Goal: Task Accomplishment & Management: Complete application form

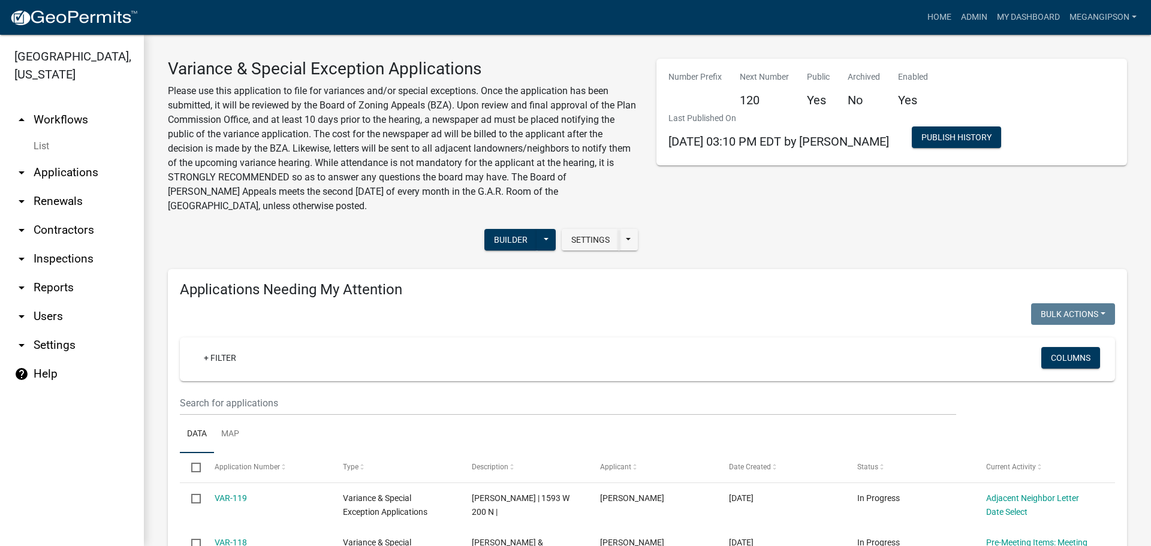
select select "3: 100"
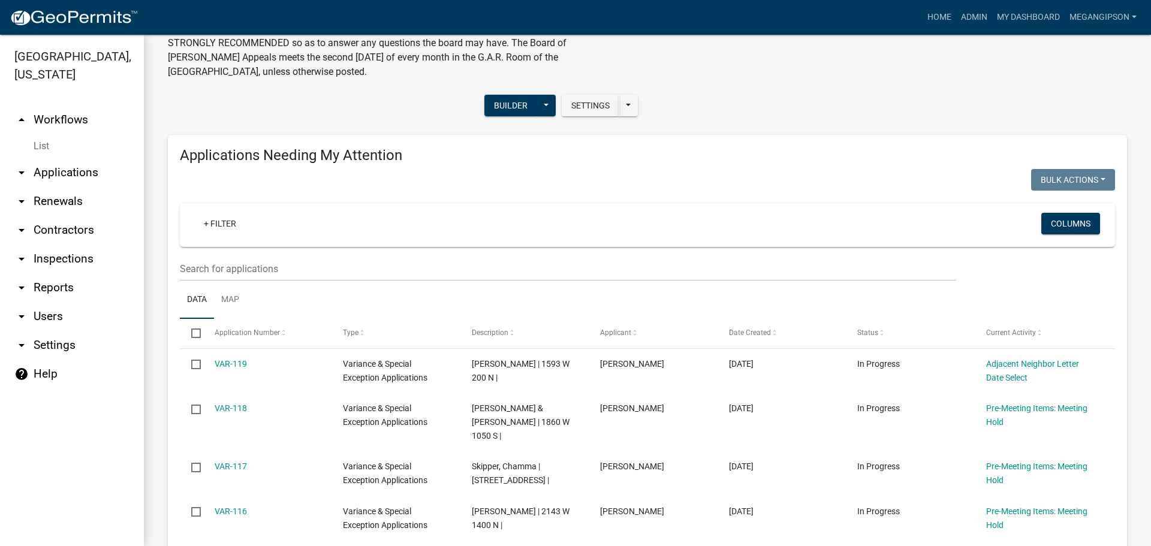
scroll to position [120, 0]
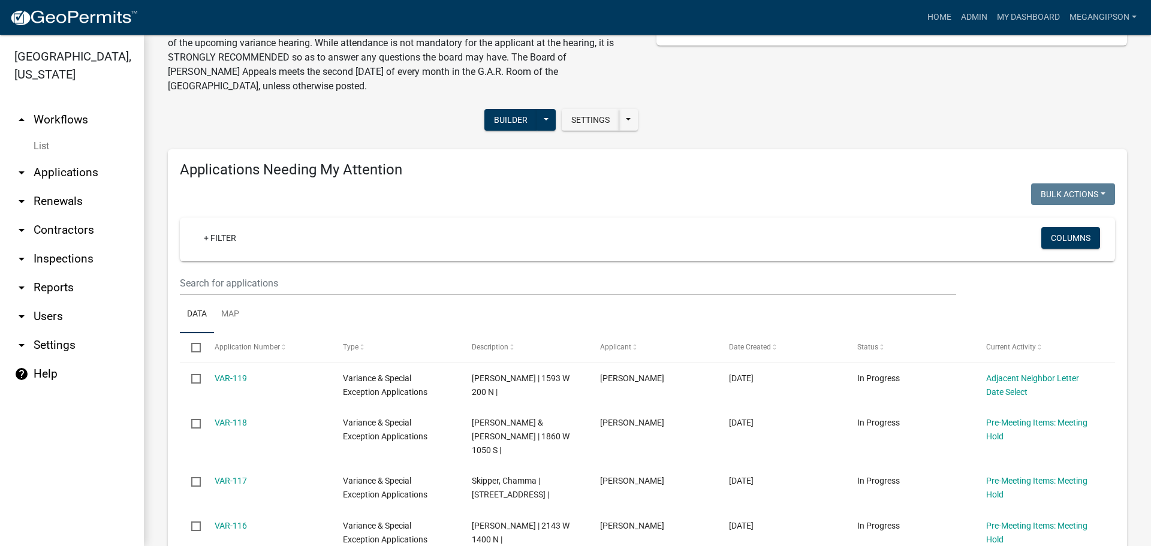
click at [65, 184] on link "arrow_drop_down Applications" at bounding box center [72, 172] width 144 height 29
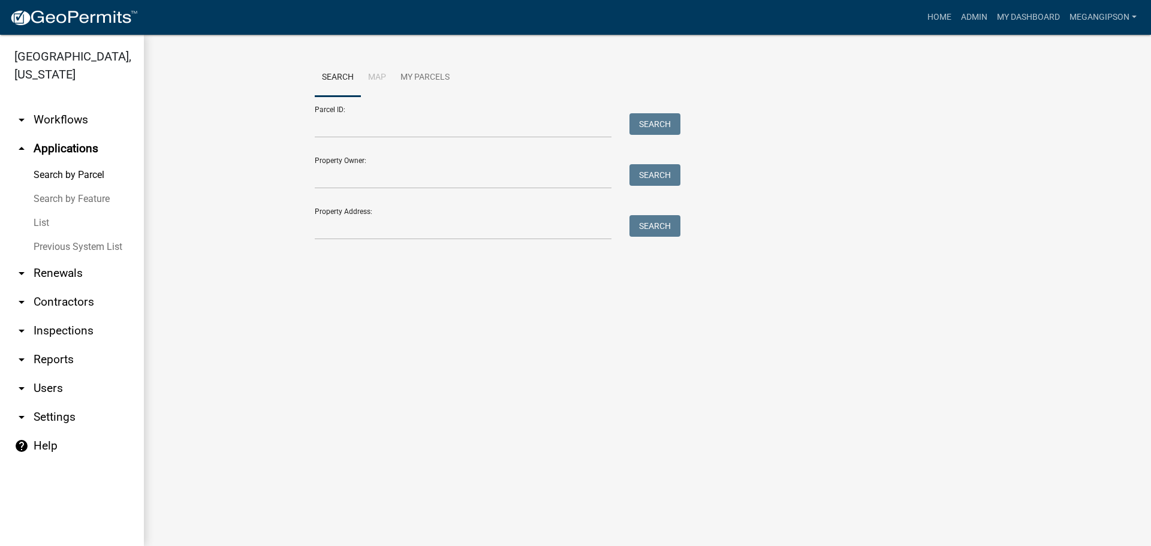
click at [51, 235] on link "List" at bounding box center [72, 223] width 144 height 24
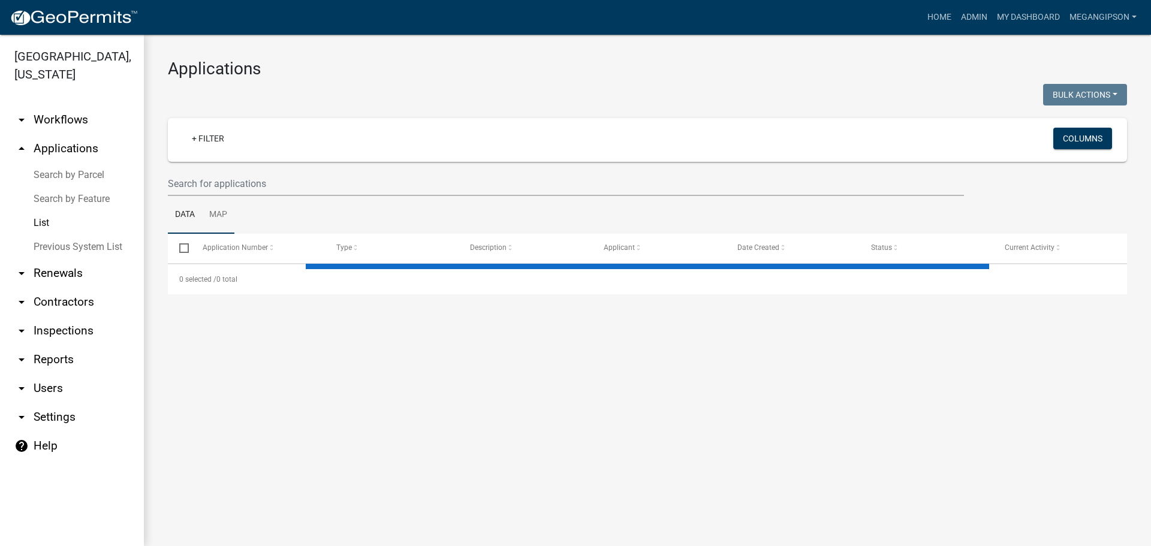
select select "3: 100"
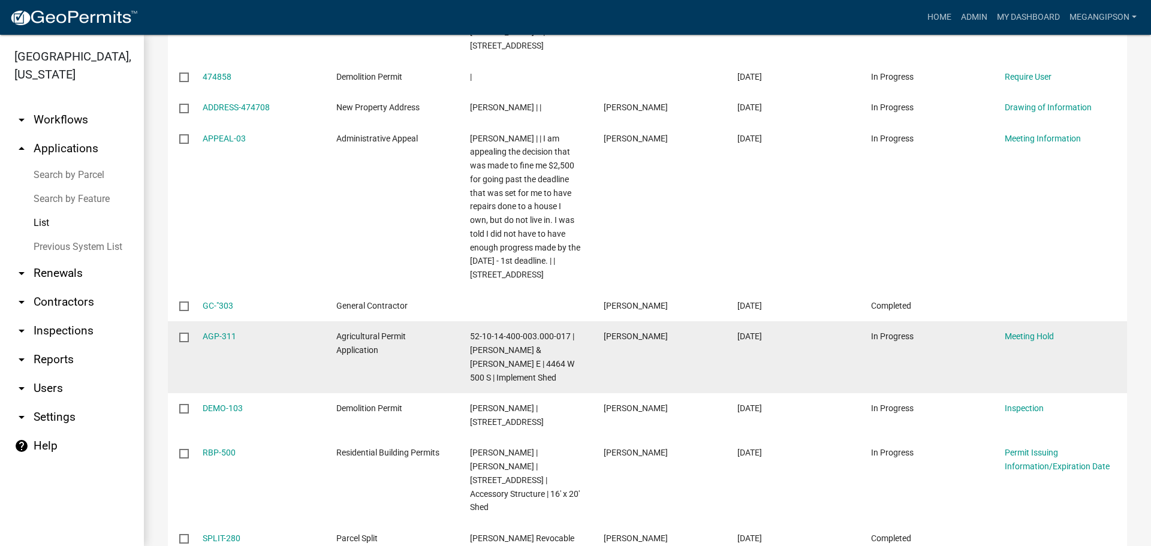
scroll to position [420, 0]
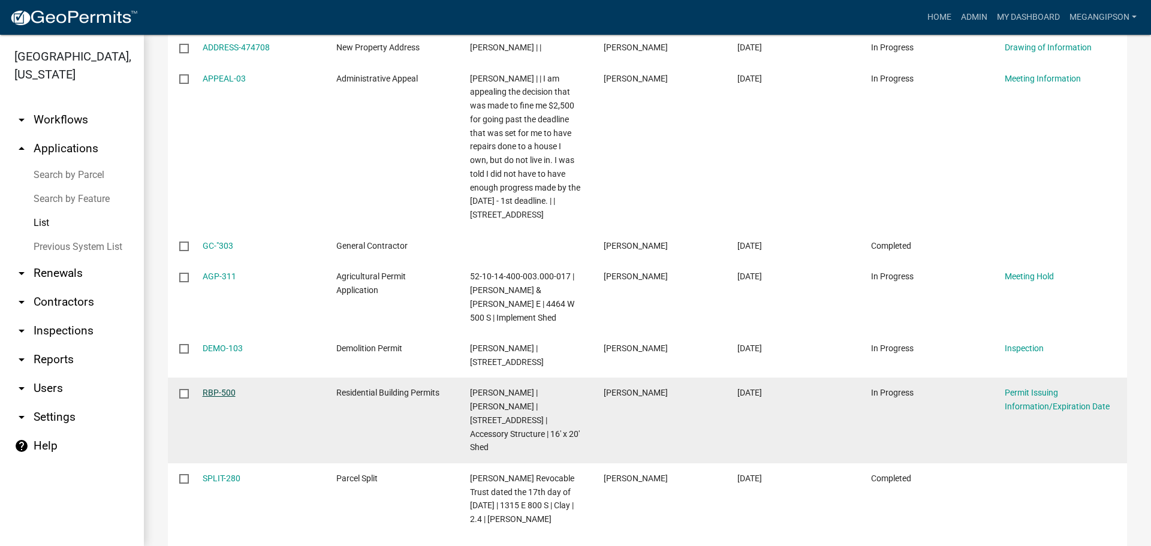
click at [221, 398] on link "RBP-500" at bounding box center [219, 393] width 33 height 10
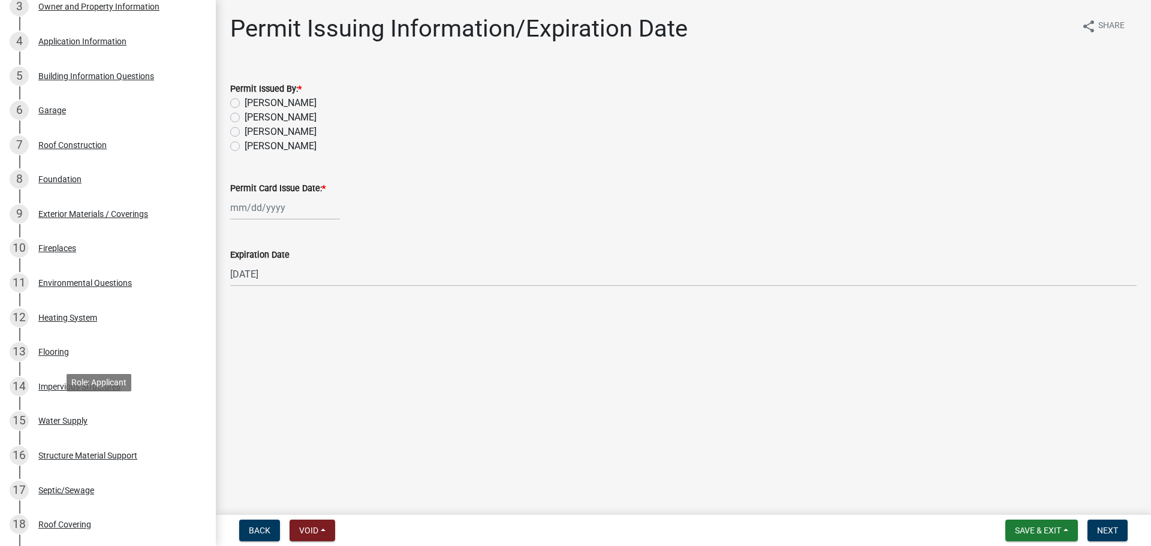
scroll to position [240, 0]
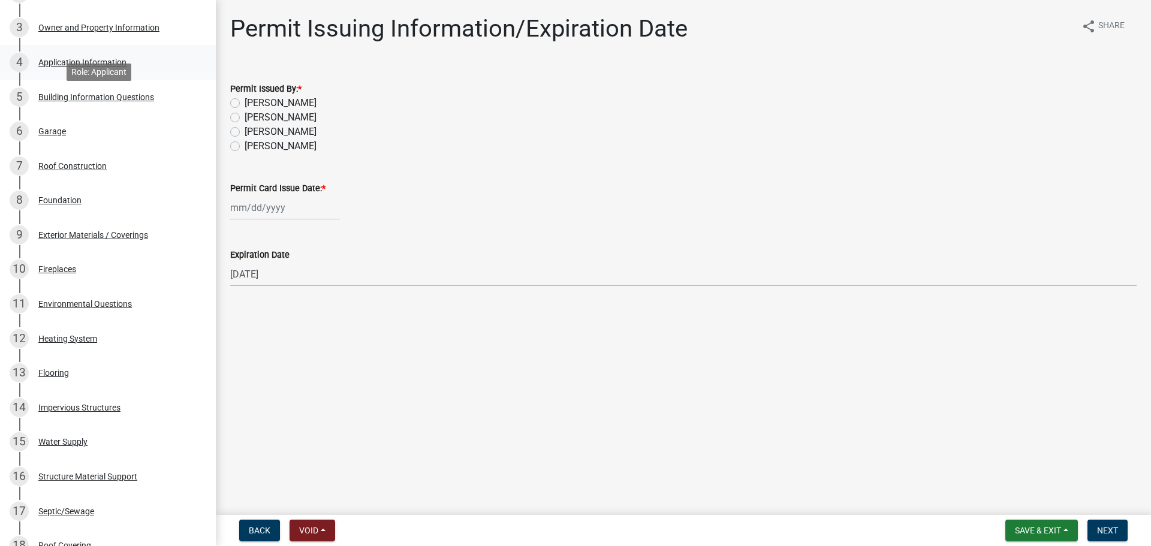
click at [107, 67] on div "Application Information" at bounding box center [82, 62] width 88 height 8
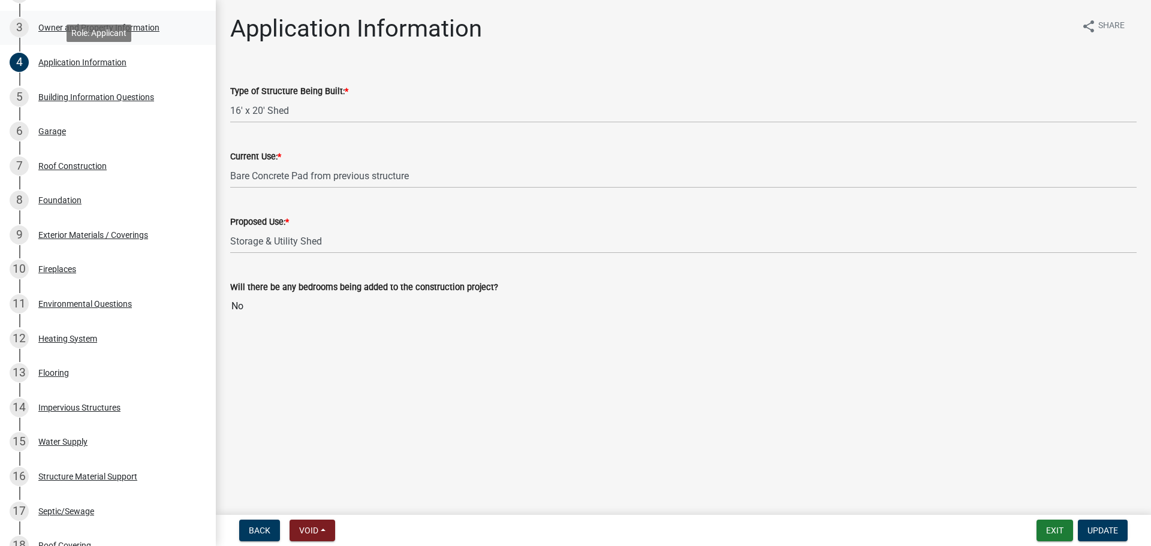
click at [85, 32] on div "Owner and Property Information" at bounding box center [98, 27] width 121 height 8
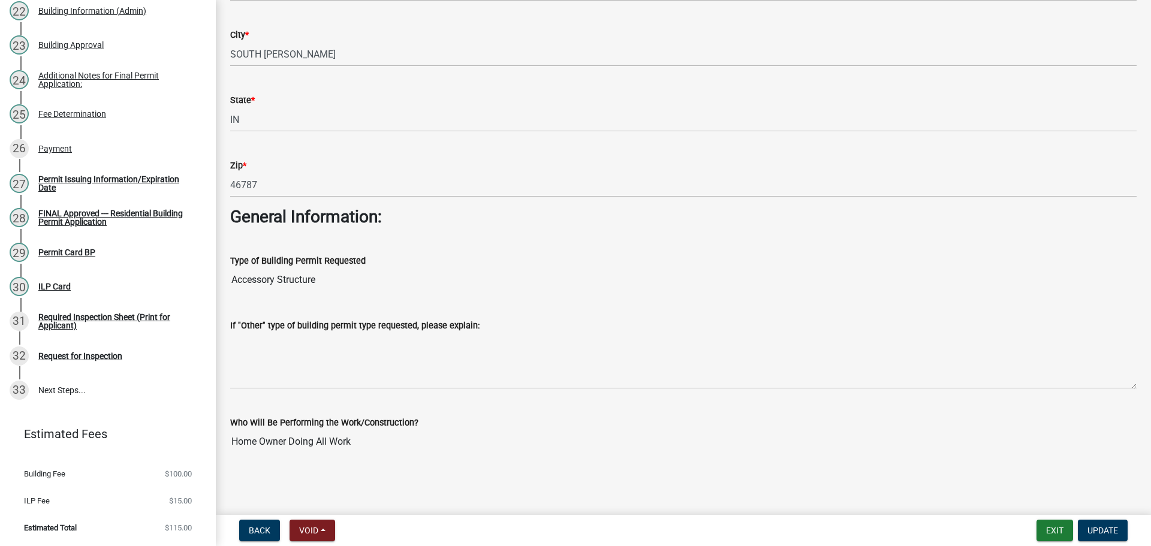
scroll to position [1103, 0]
click at [66, 175] on div "Permit Issuing Information/Expiration Date" at bounding box center [117, 183] width 158 height 17
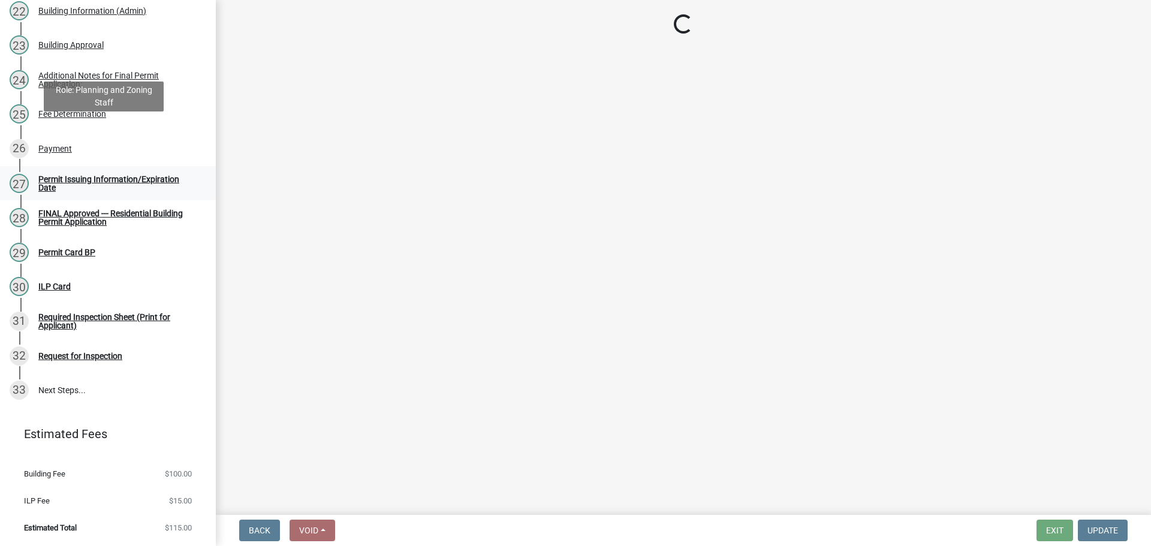
scroll to position [0, 0]
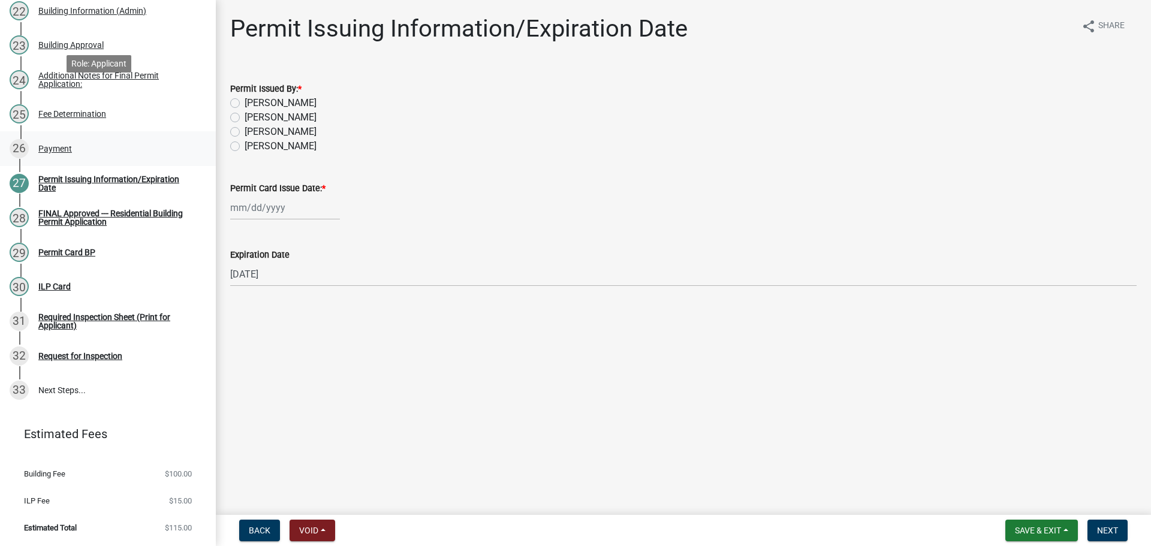
click at [69, 145] on div "Payment" at bounding box center [55, 149] width 34 height 8
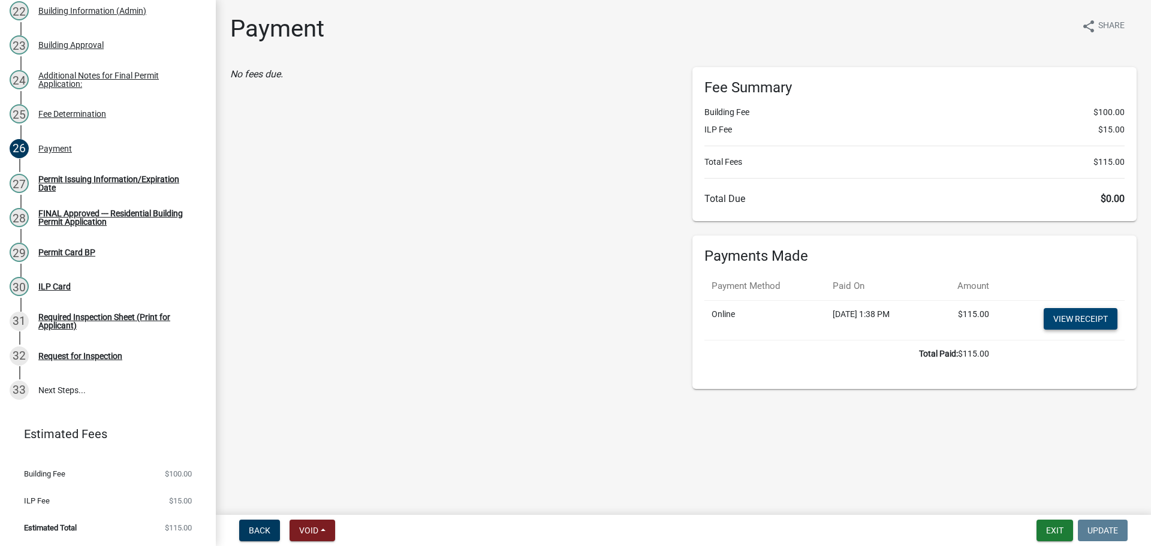
click at [1069, 330] on link "View receipt" at bounding box center [1081, 319] width 74 height 22
click at [112, 175] on div "Permit Issuing Information/Expiration Date" at bounding box center [117, 183] width 158 height 17
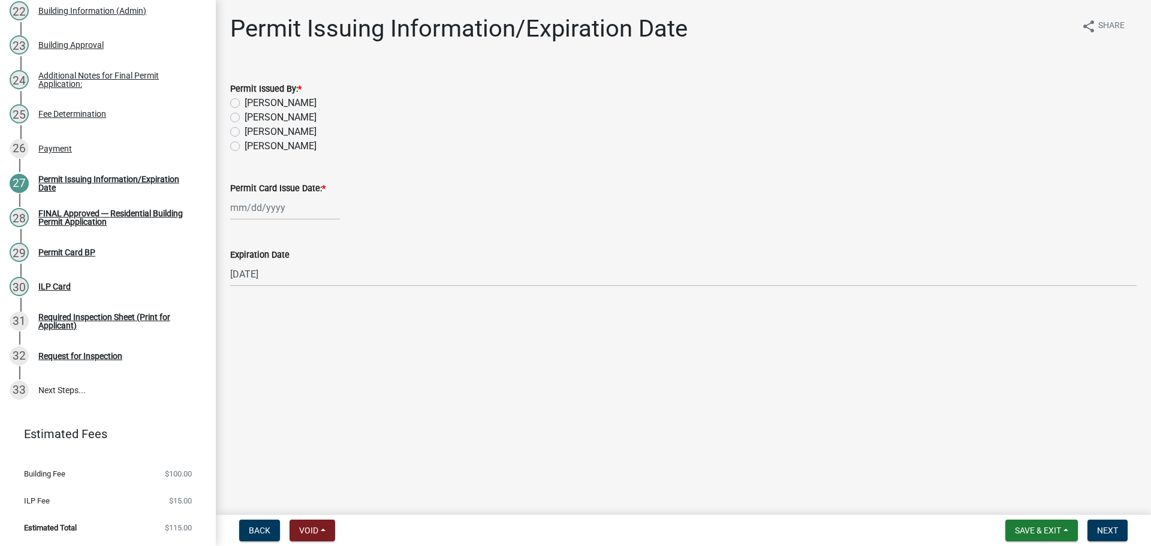
click at [287, 125] on label "[PERSON_NAME]" at bounding box center [281, 117] width 72 height 14
click at [252, 118] on input "[PERSON_NAME]" at bounding box center [249, 114] width 8 height 8
radio input "true"
click at [271, 220] on div at bounding box center [285, 207] width 110 height 25
select select "9"
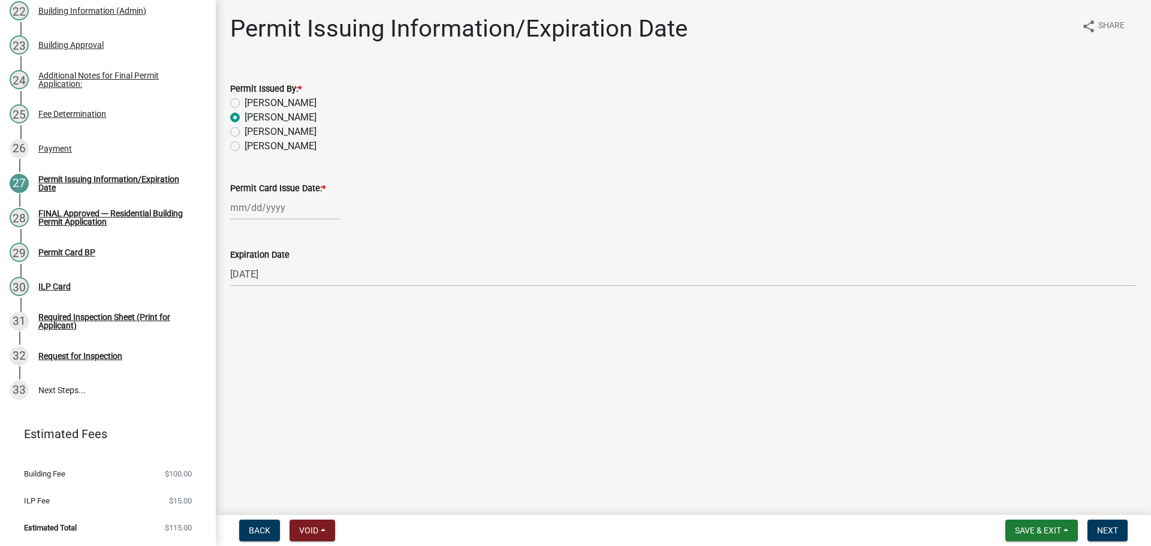
select select "2025"
click at [243, 307] on div "8" at bounding box center [242, 297] width 19 height 19
type input "[DATE]"
click at [1099, 530] on span "Next" at bounding box center [1107, 531] width 21 height 10
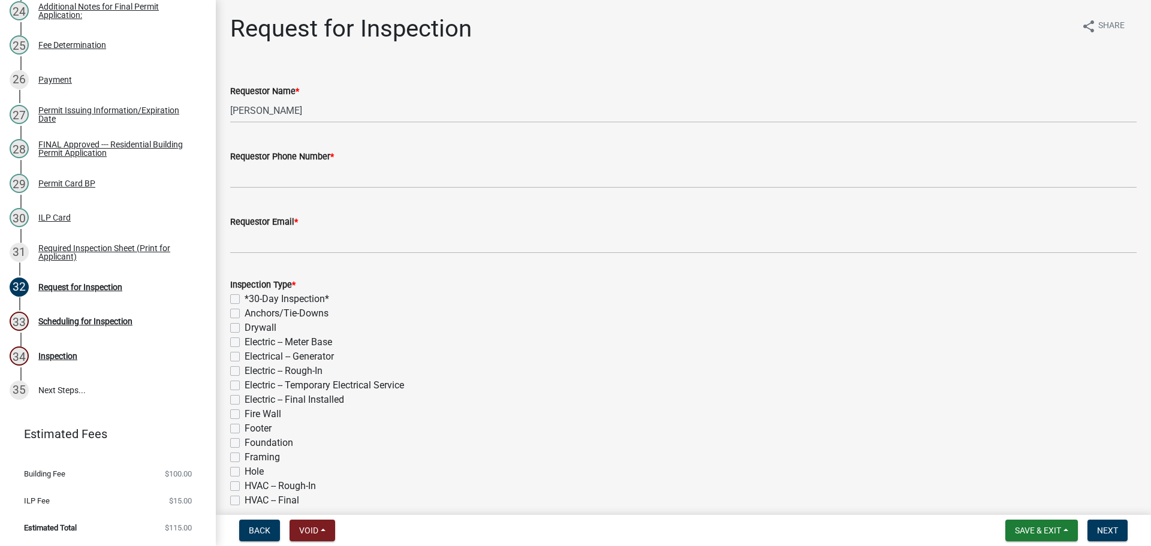
scroll to position [1180, 0]
click at [91, 179] on div "Permit Card BP" at bounding box center [66, 183] width 57 height 8
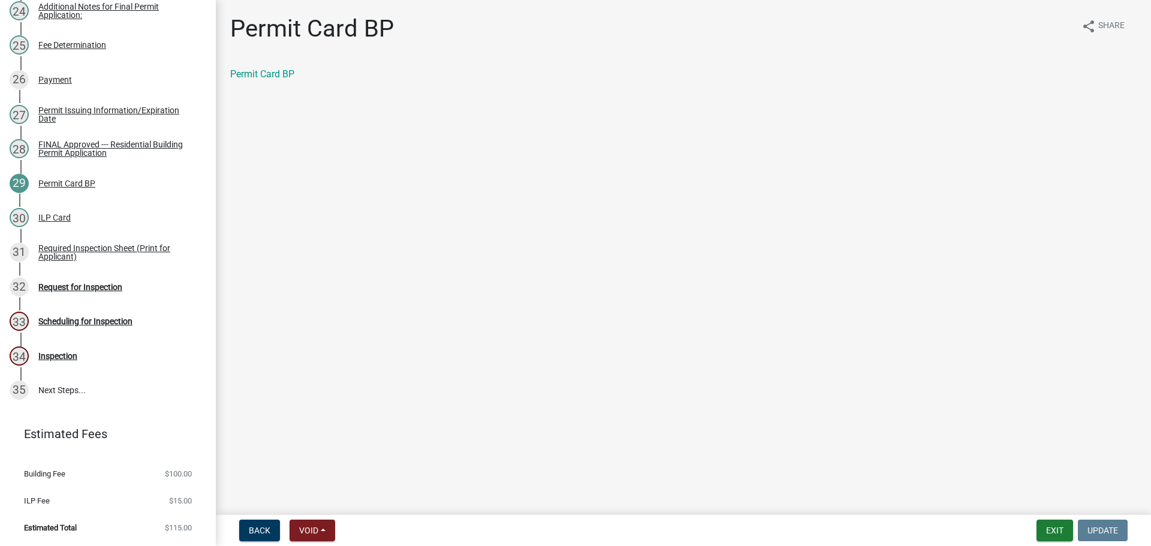
click at [282, 82] on div "Permit Card BP" at bounding box center [683, 74] width 907 height 14
click at [309, 82] on div "Permit Card BP" at bounding box center [683, 74] width 907 height 14
click at [290, 80] on link "Permit Card BP" at bounding box center [262, 73] width 64 height 11
click at [32, 208] on div "30 ILP Card" at bounding box center [103, 217] width 187 height 19
click at [237, 80] on link "ILP Card" at bounding box center [248, 73] width 36 height 11
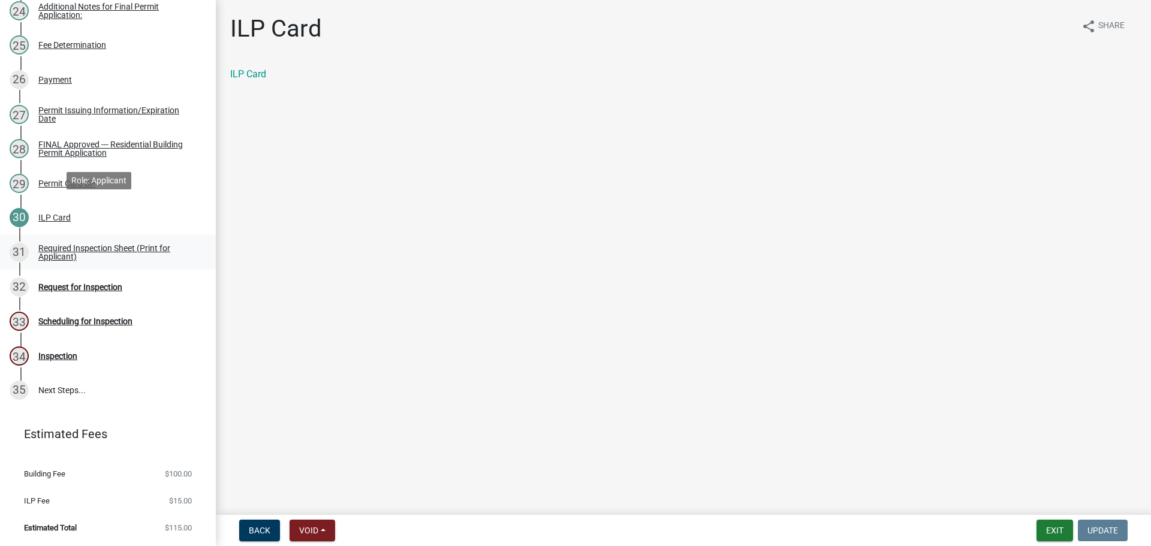
click at [93, 244] on div "Required Inspection Sheet (Print for Applicant)" at bounding box center [117, 252] width 158 height 17
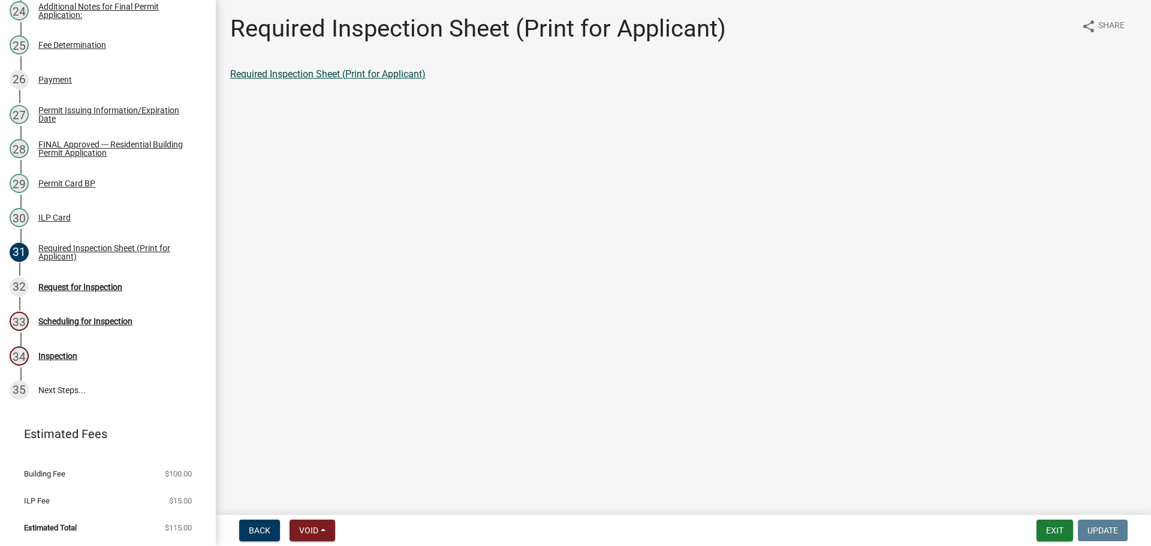
click at [369, 80] on link "Required Inspection Sheet (Print for Applicant)" at bounding box center [327, 73] width 195 height 11
click at [94, 140] on div "FINAL Approved --- Residential Building Permit Application" at bounding box center [117, 148] width 158 height 17
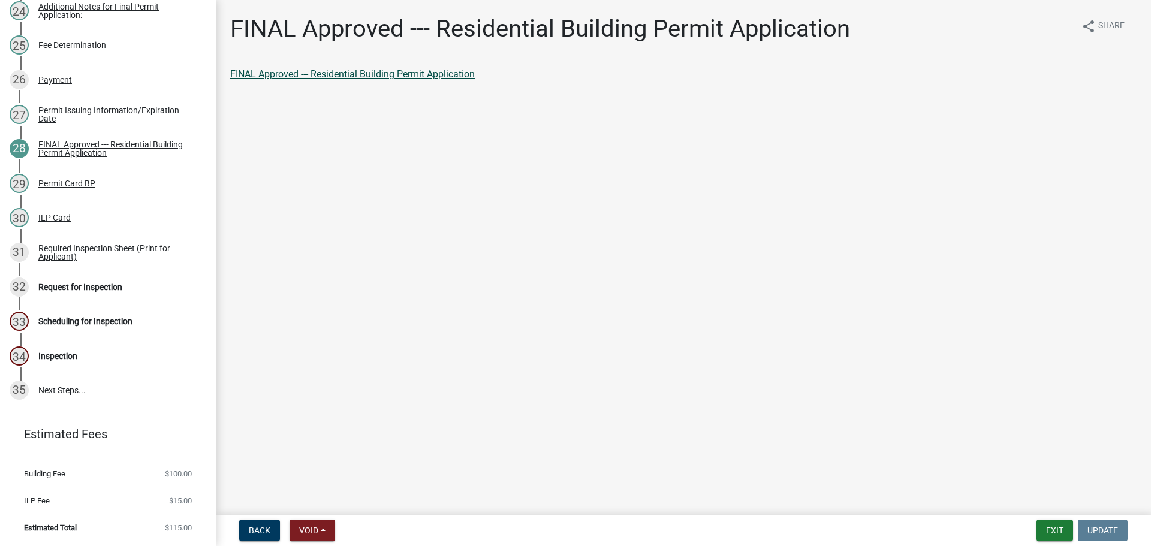
click at [299, 77] on link "FINAL Approved --- Residential Building Permit Application" at bounding box center [352, 73] width 245 height 11
click at [78, 283] on div "Request for Inspection" at bounding box center [80, 287] width 84 height 8
